Goal: Task Accomplishment & Management: Manage account settings

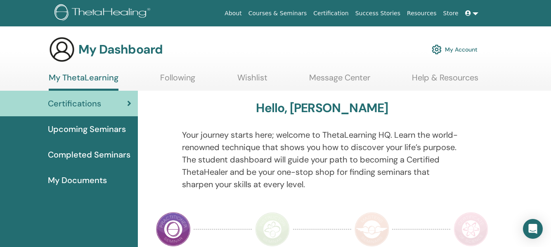
click at [87, 78] on link "My ThetaLearning" at bounding box center [84, 82] width 70 height 18
click at [462, 48] on link "My Account" at bounding box center [455, 49] width 46 height 18
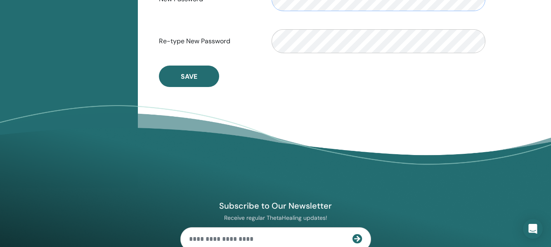
scroll to position [285, 0]
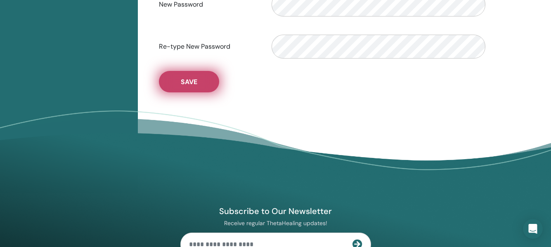
click at [189, 84] on span "Save" at bounding box center [189, 82] width 17 height 9
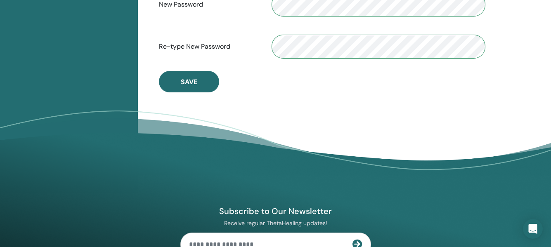
drag, startPoint x: 534, startPoint y: 90, endPoint x: 522, endPoint y: 50, distance: 41.7
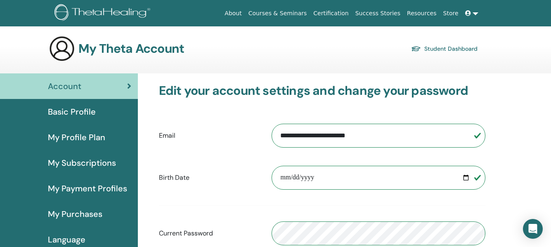
scroll to position [0, 0]
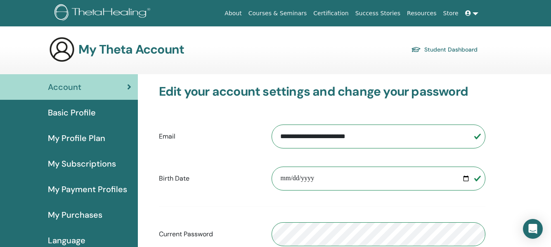
click at [442, 50] on link "Student Dashboard" at bounding box center [444, 50] width 66 height 12
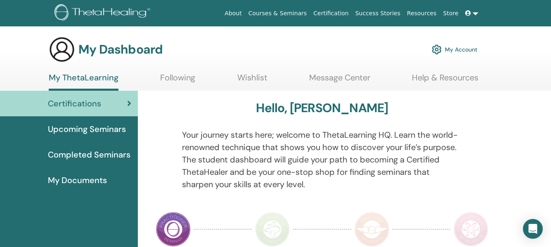
click at [130, 105] on icon at bounding box center [129, 103] width 4 height 8
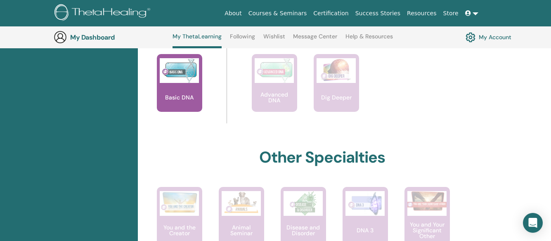
scroll to position [369, 0]
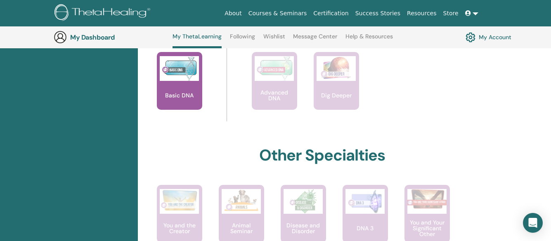
click at [476, 14] on link at bounding box center [472, 13] width 20 height 15
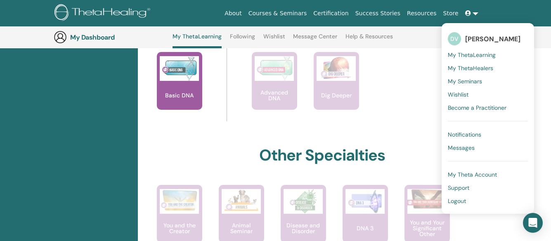
click at [482, 38] on span "[PERSON_NAME]" at bounding box center [492, 39] width 55 height 9
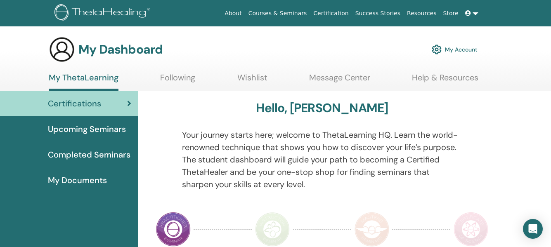
click at [435, 51] on img at bounding box center [437, 50] width 10 height 14
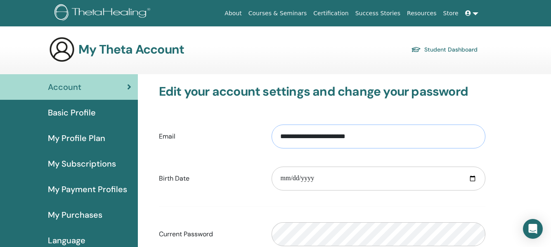
click at [336, 135] on input "**********" at bounding box center [379, 137] width 214 height 24
type input "**********"
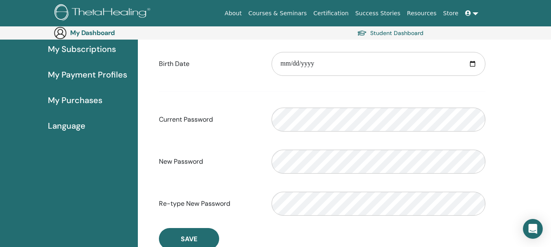
scroll to position [129, 0]
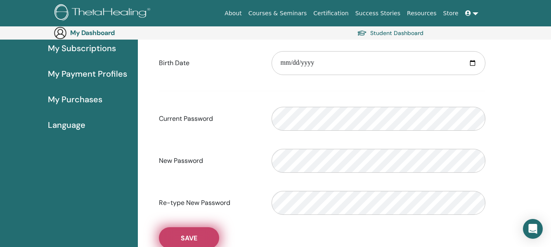
click at [194, 236] on span "Save" at bounding box center [189, 238] width 17 height 9
click at [197, 235] on span "Save" at bounding box center [189, 238] width 17 height 9
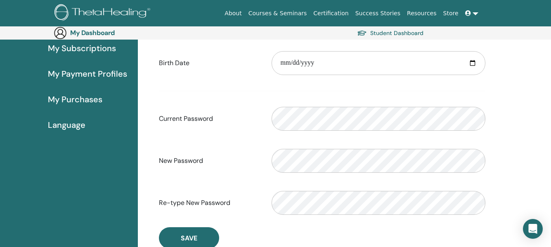
click at [384, 35] on link "Student Dashboard" at bounding box center [390, 33] width 66 height 12
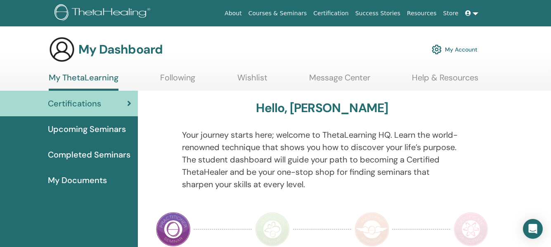
click at [118, 155] on span "Completed Seminars" at bounding box center [89, 155] width 83 height 12
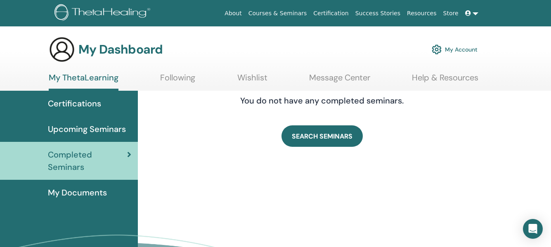
click at [361, 79] on link "Message Center" at bounding box center [339, 81] width 61 height 16
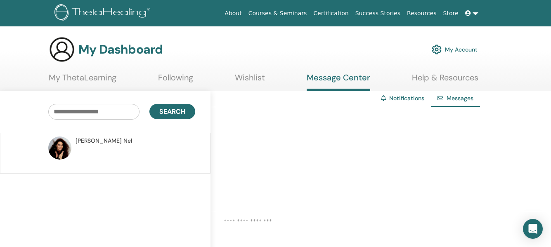
click at [462, 80] on link "Help & Resources" at bounding box center [445, 81] width 66 height 16
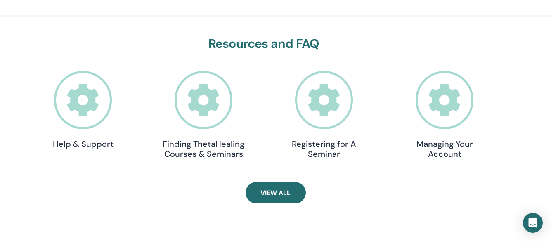
scroll to position [253, 0]
click at [444, 100] on icon at bounding box center [445, 100] width 58 height 58
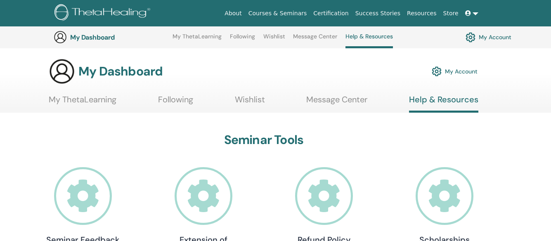
scroll to position [253, 0]
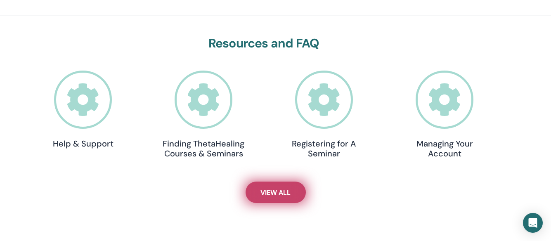
click at [274, 193] on span "View All" at bounding box center [275, 192] width 30 height 9
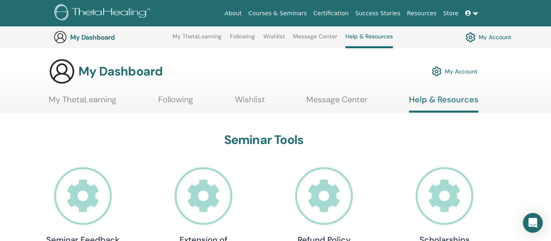
scroll to position [253, 0]
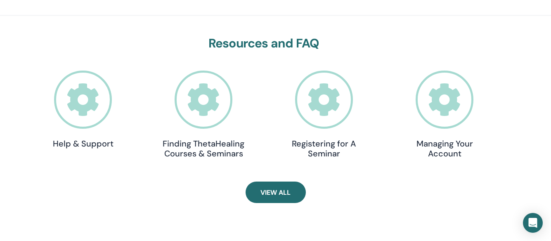
click at [97, 100] on icon at bounding box center [83, 100] width 58 height 58
